Goal: Task Accomplishment & Management: Manage account settings

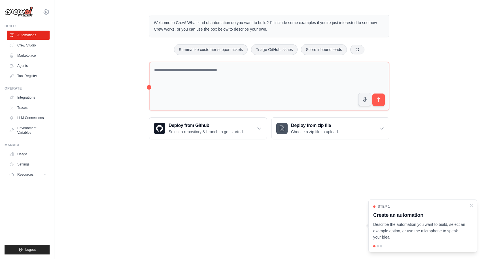
click at [223, 169] on body "[PERSON_NAME][EMAIL_ADDRESS][DOMAIN_NAME] Settings Build Automations Crew Studio" at bounding box center [242, 129] width 484 height 259
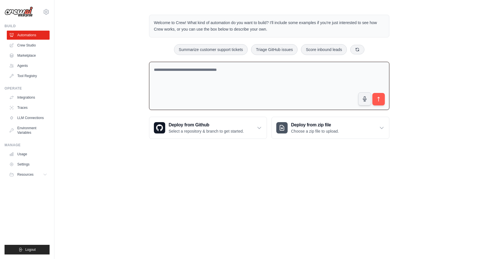
click at [260, 98] on textarea at bounding box center [269, 86] width 240 height 48
click at [128, 73] on div "Welcome to Crew! What kind of automation do you want to build? I'll include som…" at bounding box center [269, 77] width 430 height 142
click at [109, 94] on div "Welcome to Crew! What kind of automation do you want to build? I'll include som…" at bounding box center [269, 77] width 430 height 142
click at [39, 48] on link "Crew Studio" at bounding box center [28, 45] width 43 height 9
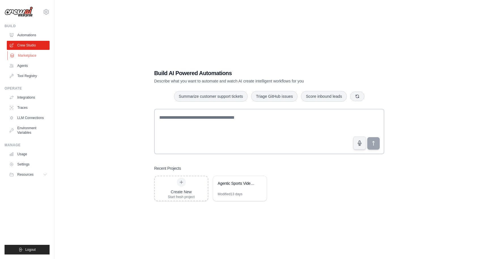
click at [37, 56] on link "Marketplace" at bounding box center [28, 55] width 43 height 9
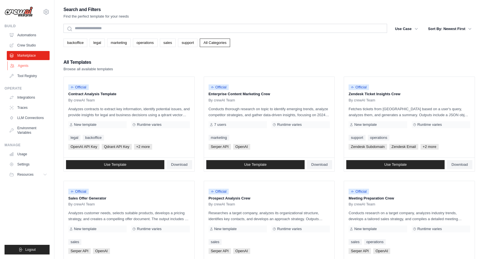
click at [35, 68] on link "Agents" at bounding box center [28, 65] width 43 height 9
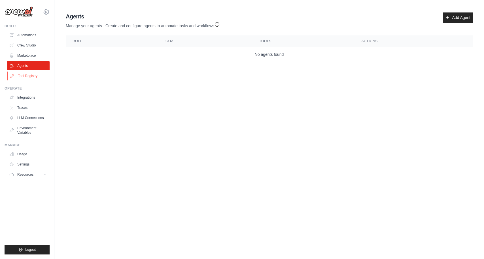
click at [41, 78] on link "Tool Registry" at bounding box center [28, 75] width 43 height 9
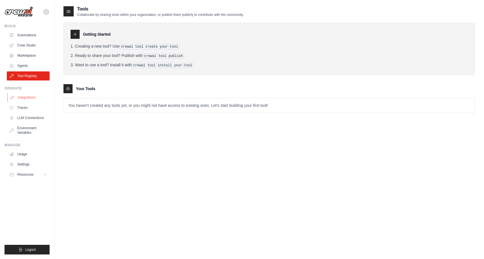
click at [33, 99] on link "Integrations" at bounding box center [28, 97] width 43 height 9
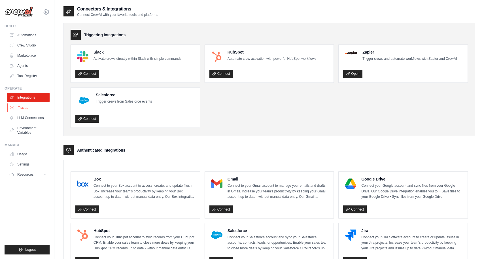
click at [32, 106] on link "Traces" at bounding box center [28, 107] width 43 height 9
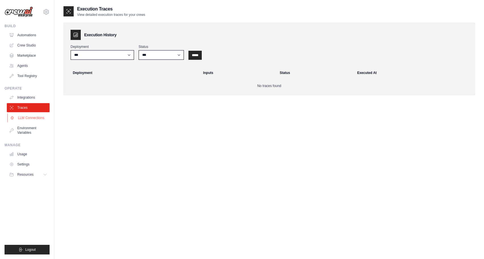
click at [33, 116] on link "LLM Connections" at bounding box center [28, 117] width 43 height 9
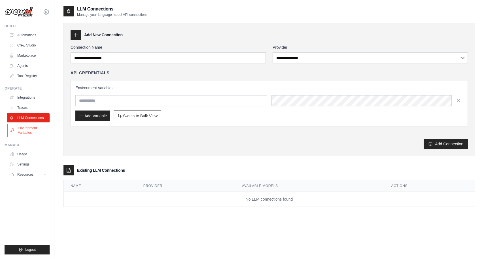
click at [39, 126] on link "Environment Variables" at bounding box center [28, 131] width 43 height 14
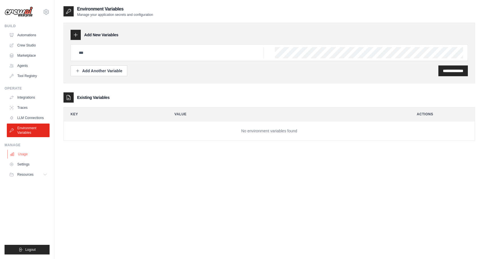
click at [34, 152] on link "Usage" at bounding box center [28, 154] width 43 height 9
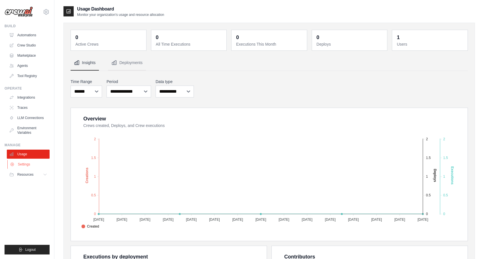
click at [33, 162] on link "Settings" at bounding box center [28, 164] width 43 height 9
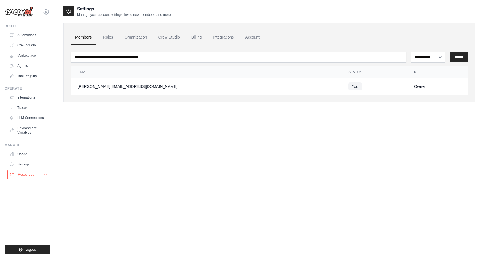
click at [29, 174] on span "Resources" at bounding box center [26, 174] width 16 height 5
click at [40, 32] on link "Automations" at bounding box center [28, 35] width 43 height 9
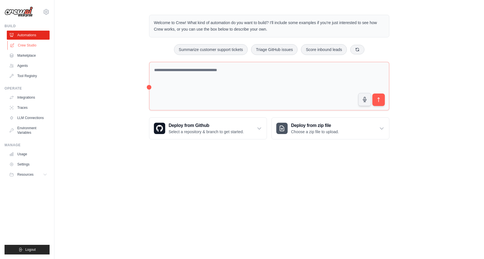
click at [37, 45] on link "Crew Studio" at bounding box center [28, 45] width 43 height 9
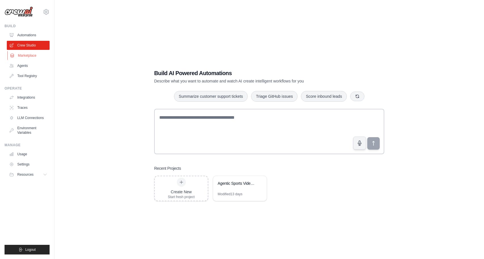
click at [36, 56] on link "Marketplace" at bounding box center [28, 55] width 43 height 9
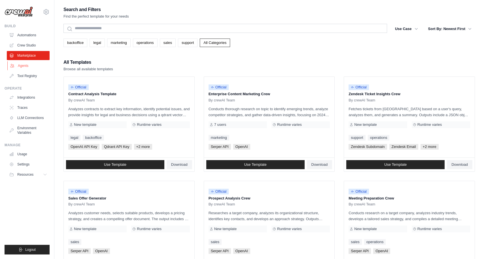
click at [35, 62] on link "Agents" at bounding box center [28, 65] width 43 height 9
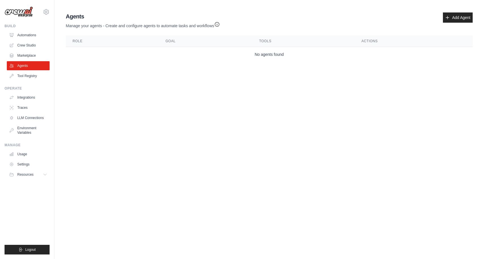
click at [141, 25] on p "Manage your agents - Create and configure agents to automate tasks and workflows" at bounding box center [143, 24] width 154 height 8
click at [220, 23] on icon "button" at bounding box center [217, 24] width 6 height 6
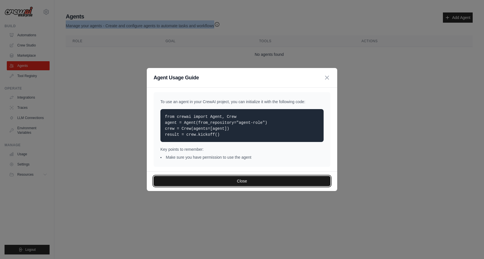
click at [174, 181] on button "Close" at bounding box center [242, 181] width 177 height 10
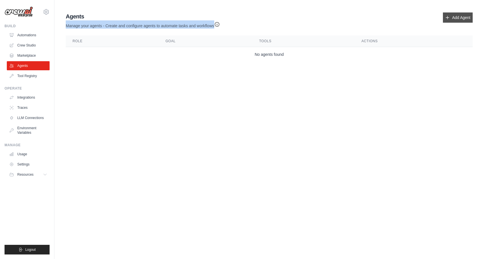
click at [450, 16] on link "Add Agent" at bounding box center [458, 17] width 30 height 10
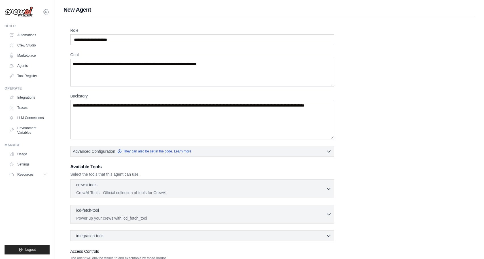
click at [47, 10] on icon at bounding box center [46, 11] width 5 height 5
click at [41, 38] on link "Settings" at bounding box center [46, 38] width 50 height 10
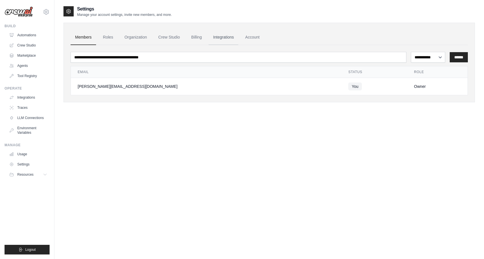
click at [216, 37] on link "Integrations" at bounding box center [224, 37] width 30 height 15
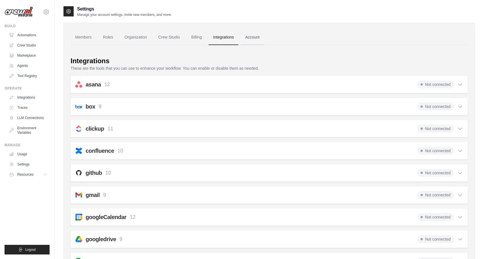
click at [258, 39] on link "Account" at bounding box center [253, 37] width 24 height 15
